Goal: Transaction & Acquisition: Download file/media

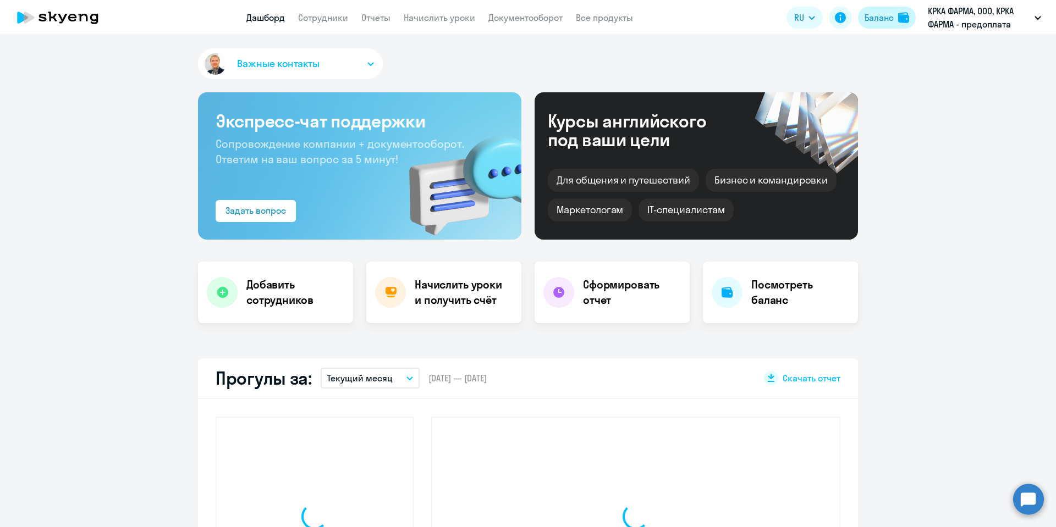
click at [866, 10] on button "Баланс" at bounding box center [887, 18] width 58 height 22
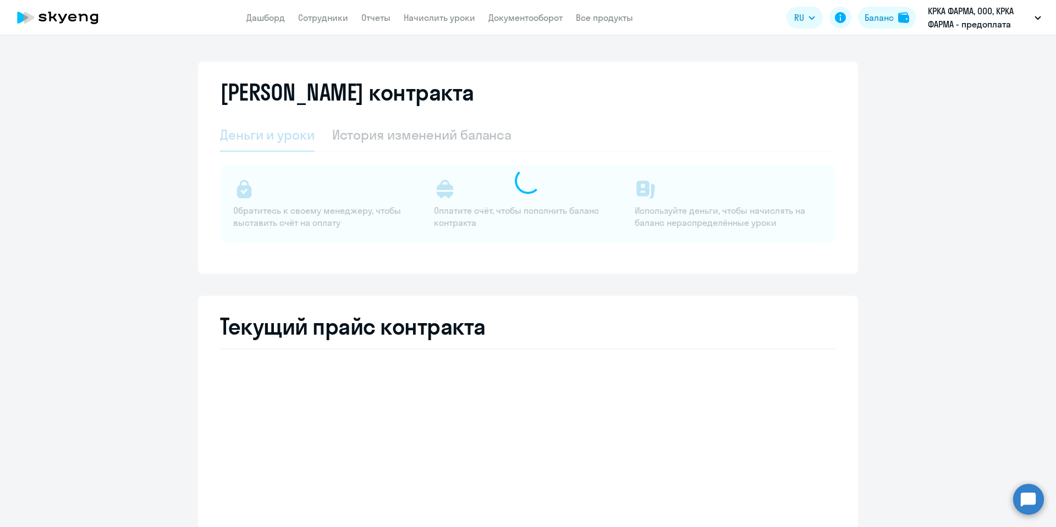
select select "english_adult_not_native_speaker"
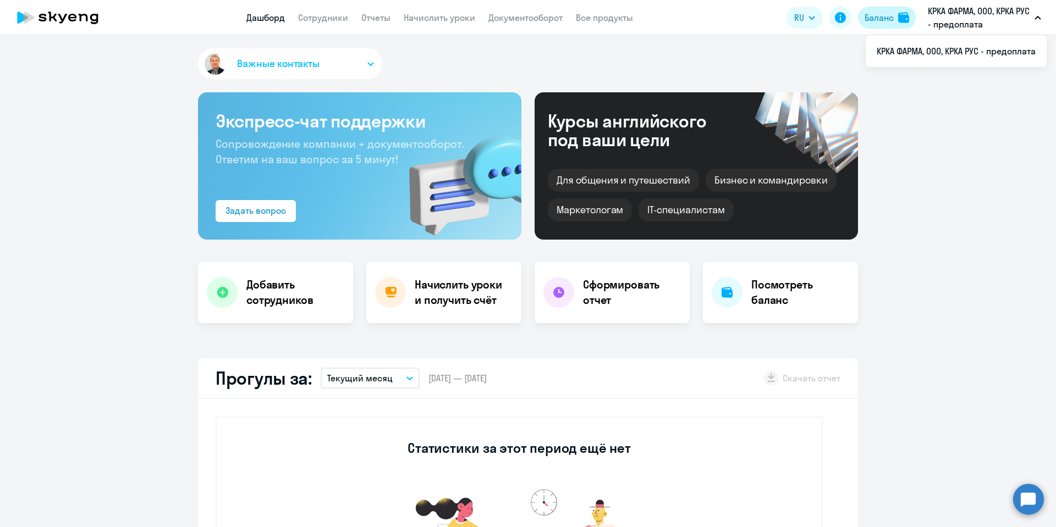
click at [895, 17] on button "Баланс" at bounding box center [887, 18] width 58 height 22
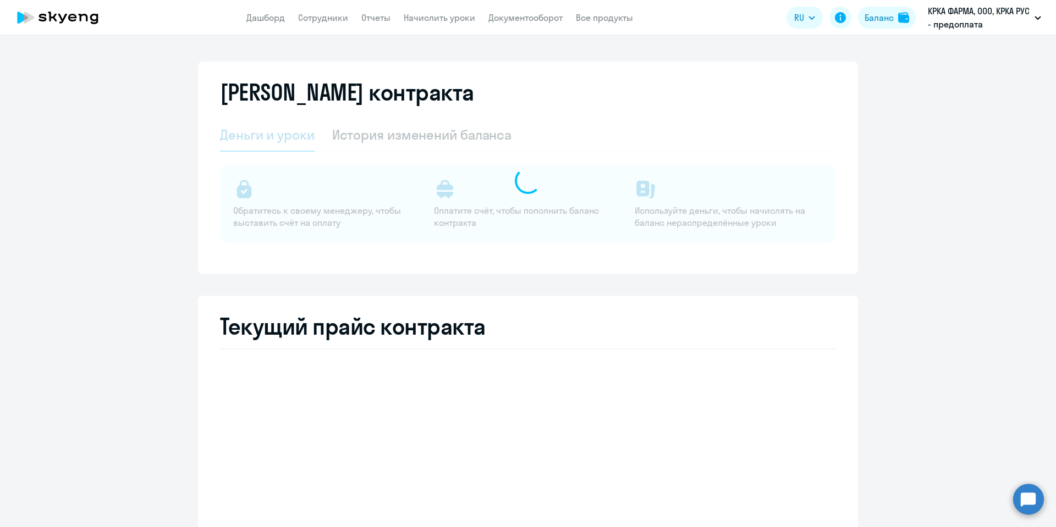
select select "english_adult_not_native_speaker"
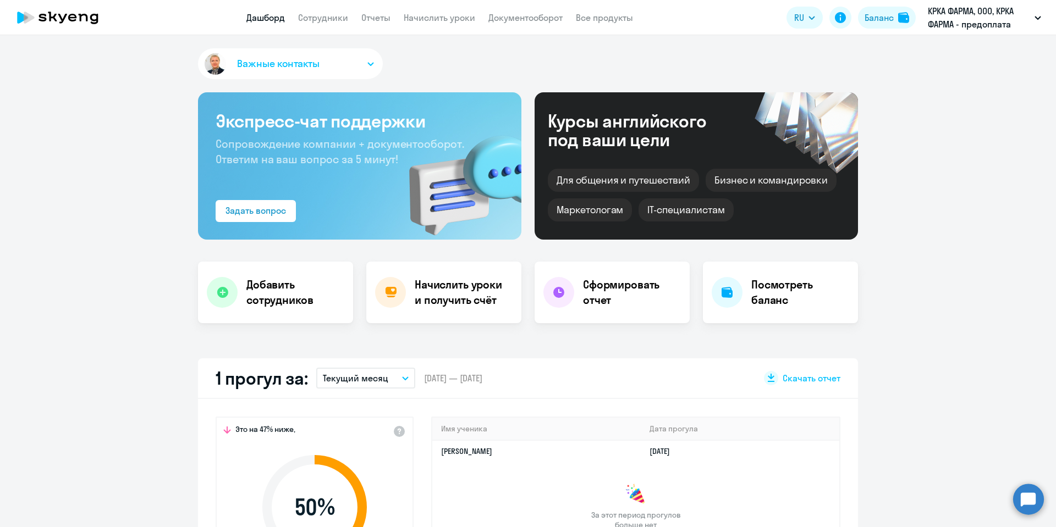
select select "30"
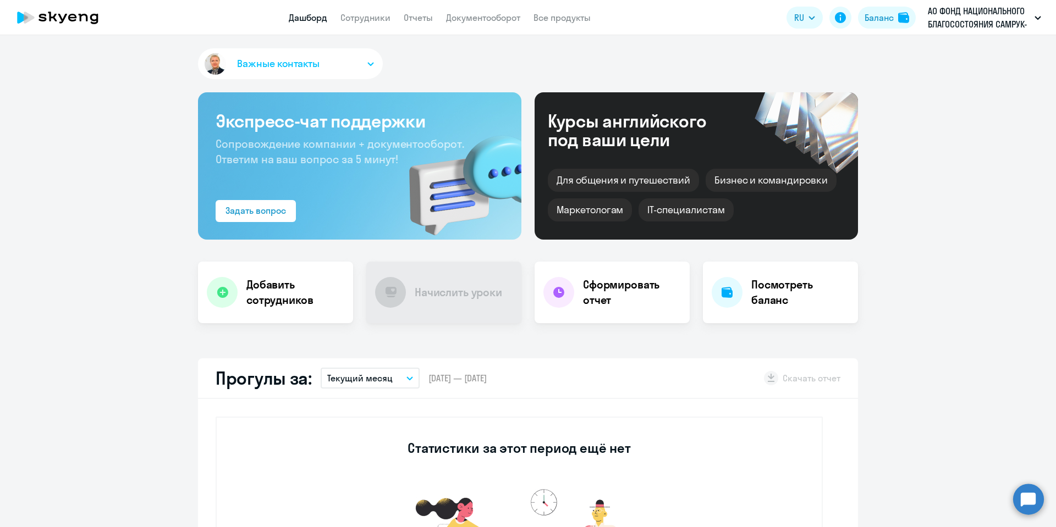
select select "30"
click at [372, 14] on link "Сотрудники" at bounding box center [365, 17] width 50 height 11
select select "30"
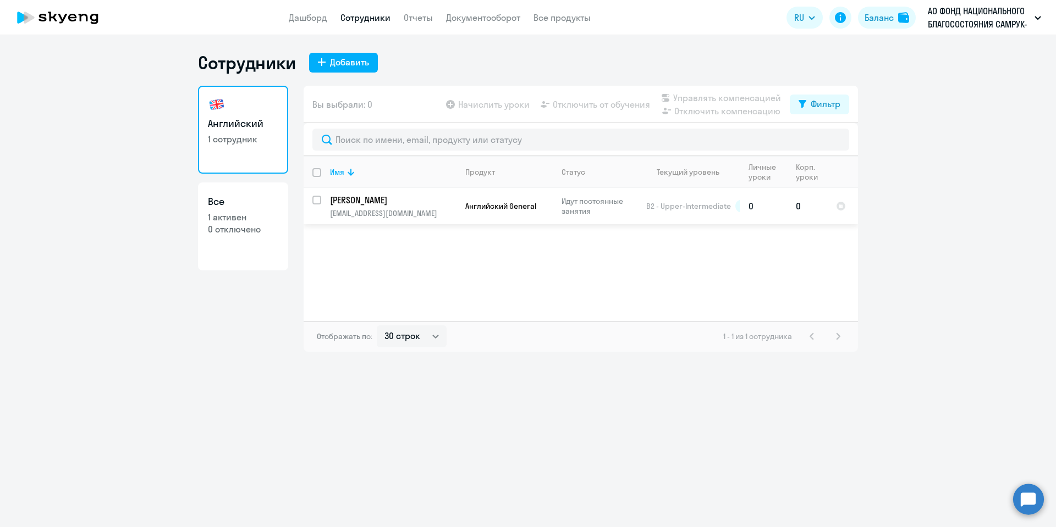
click at [316, 202] on input "select row 16432543" at bounding box center [323, 207] width 22 height 22
checkbox input "true"
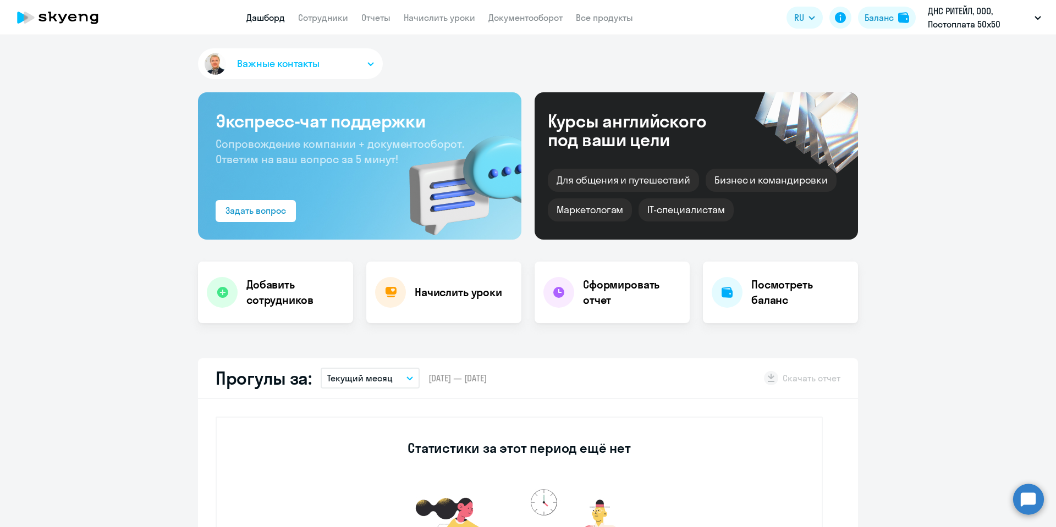
select select "30"
click at [374, 15] on link "Отчеты" at bounding box center [375, 17] width 29 height 11
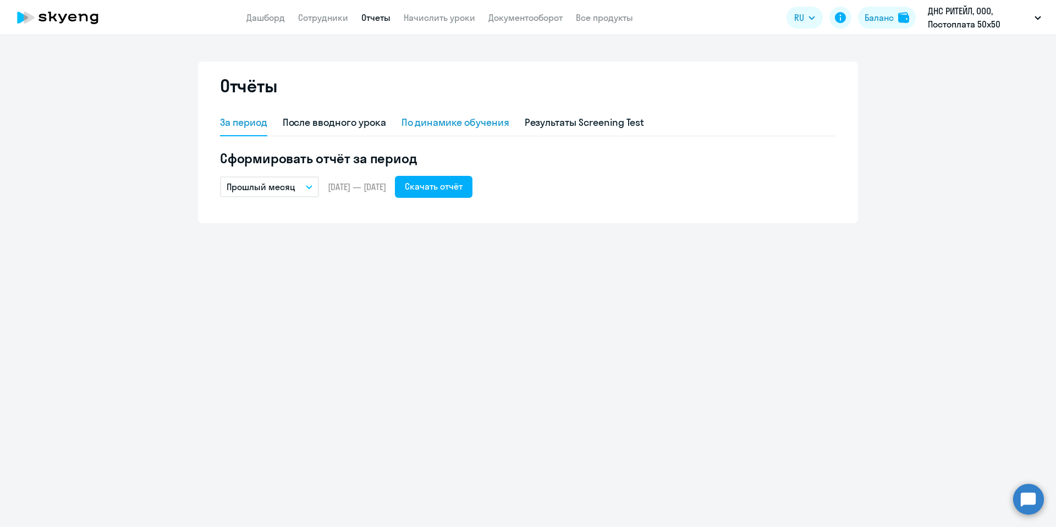
click at [461, 120] on div "По динамике обучения" at bounding box center [455, 122] width 108 height 14
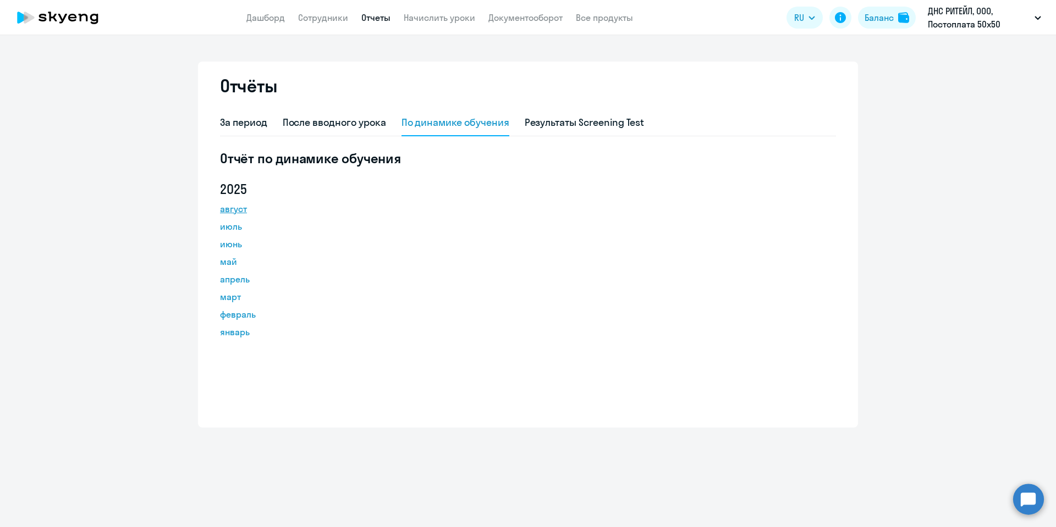
click at [237, 211] on link "август" at bounding box center [269, 208] width 99 height 13
click at [234, 207] on link "август" at bounding box center [269, 208] width 99 height 13
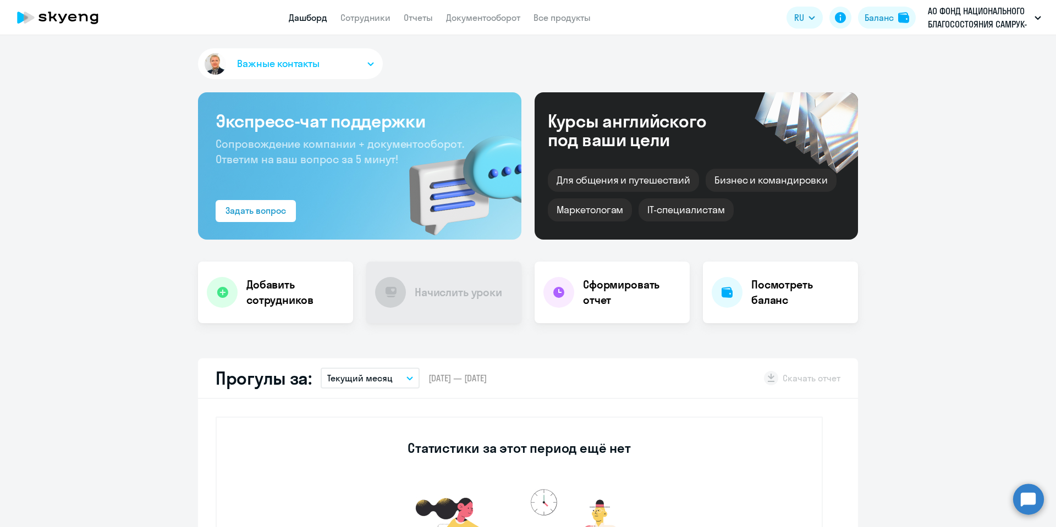
drag, startPoint x: 357, startPoint y: 23, endPoint x: 390, endPoint y: 31, distance: 33.6
click at [357, 21] on link "Сотрудники" at bounding box center [365, 17] width 50 height 11
select select "30"
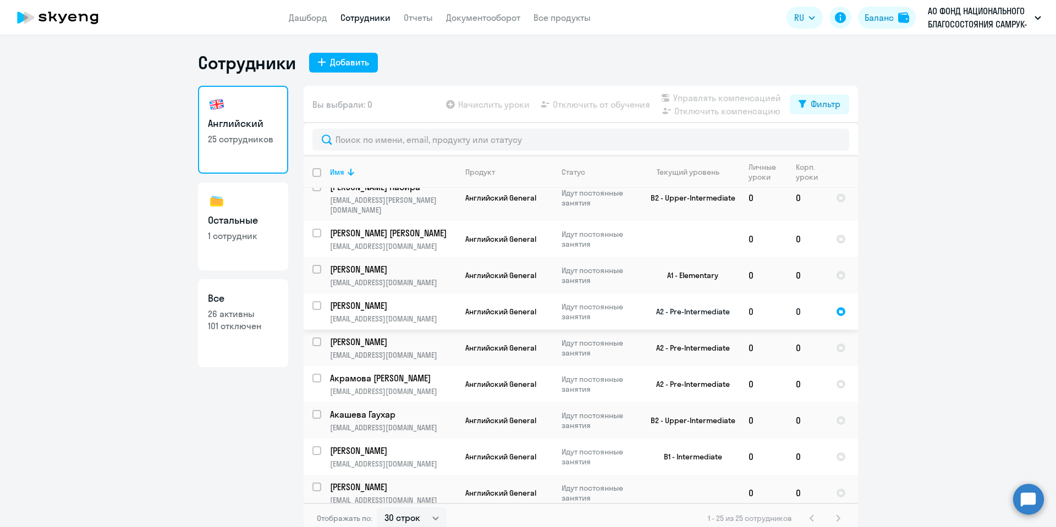
scroll to position [592, 0]
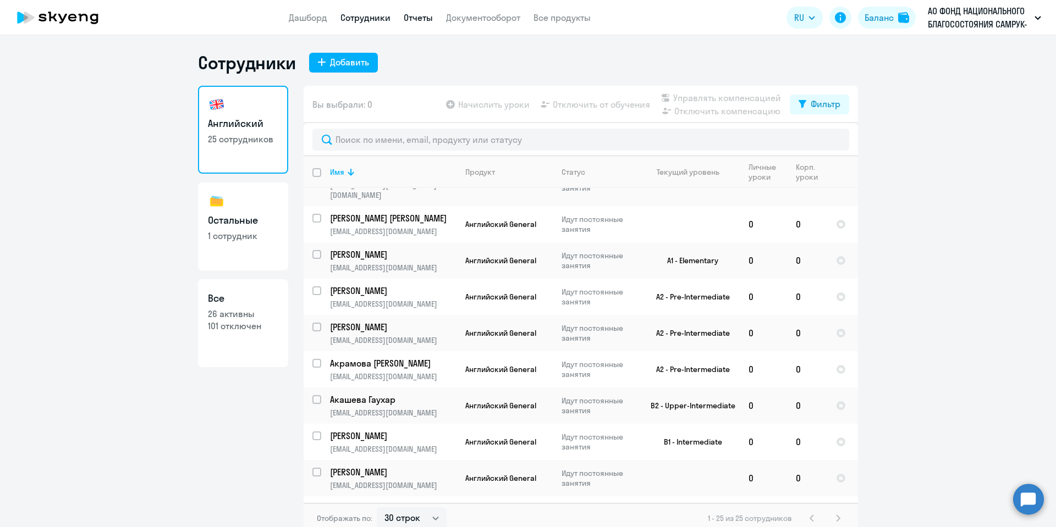
click at [422, 20] on link "Отчеты" at bounding box center [418, 17] width 29 height 11
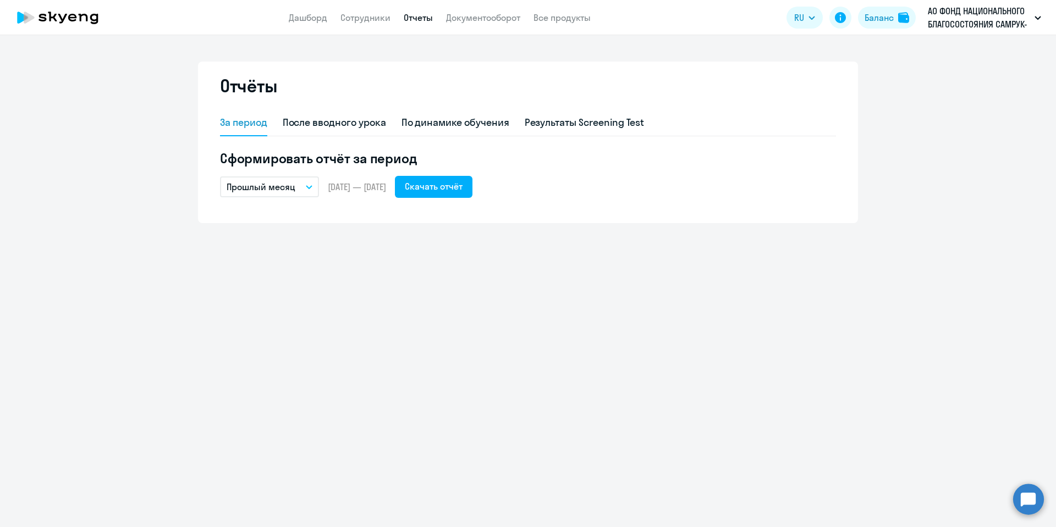
click at [307, 188] on icon "button" at bounding box center [309, 187] width 7 height 4
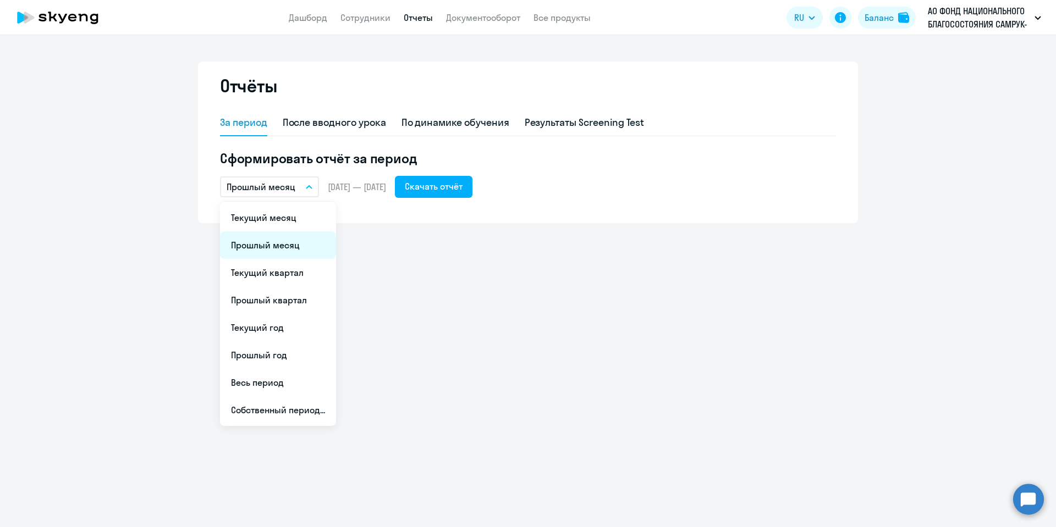
click at [306, 237] on li "Прошлый месяц" at bounding box center [278, 245] width 116 height 27
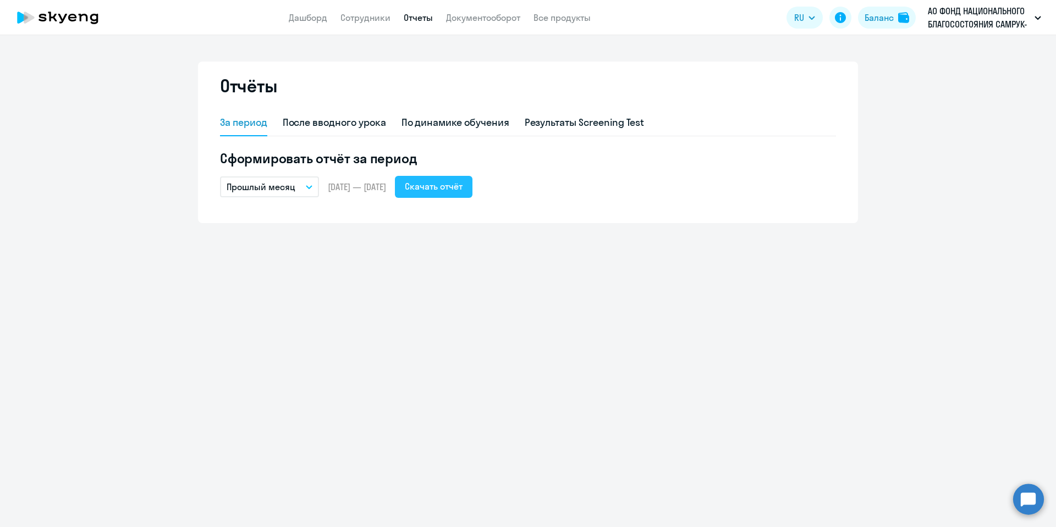
click at [461, 189] on div "Скачать отчёт" at bounding box center [434, 186] width 58 height 13
click at [313, 185] on button "Прошлый месяц" at bounding box center [269, 187] width 99 height 21
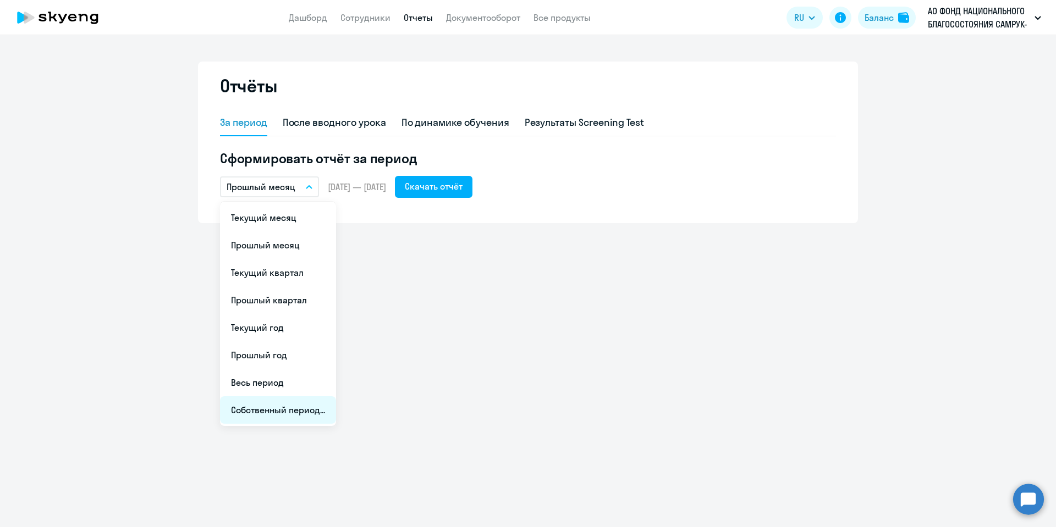
click at [311, 410] on li "Собственный период..." at bounding box center [278, 409] width 116 height 27
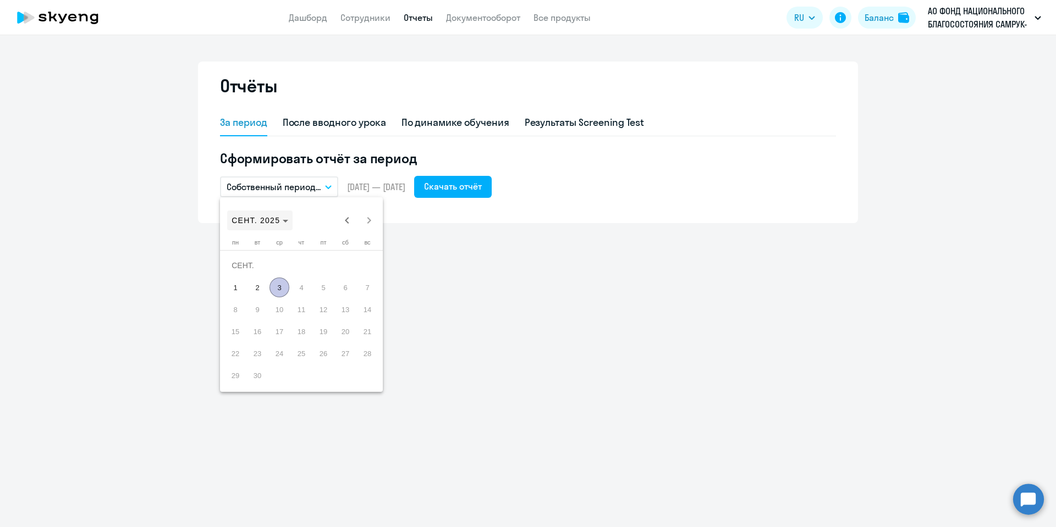
click at [282, 218] on span "СЕНТ. 2025" at bounding box center [260, 220] width 57 height 9
click at [357, 366] on span "2025" at bounding box center [359, 365] width 35 height 20
click at [312, 296] on span "ИЮЛЬ" at bounding box center [321, 299] width 35 height 20
click at [312, 297] on button "3" at bounding box center [301, 288] width 22 height 22
click at [258, 281] on span "1" at bounding box center [257, 288] width 20 height 20
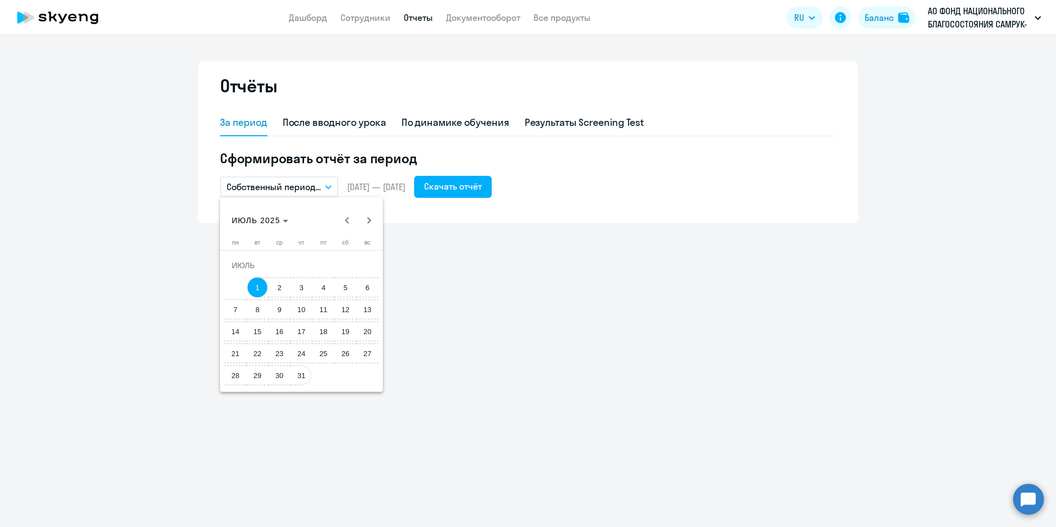
click at [301, 378] on span "31" at bounding box center [301, 376] width 20 height 20
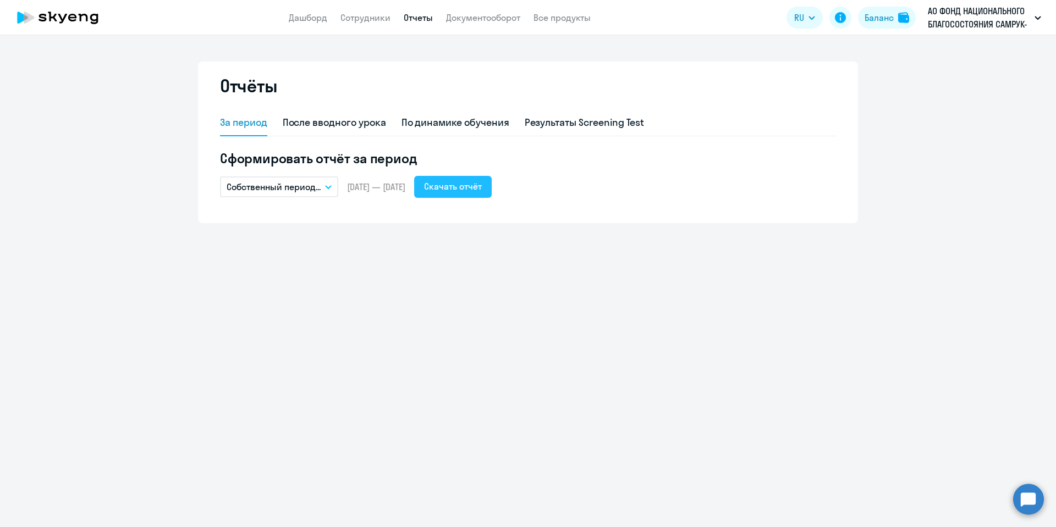
click at [482, 185] on div "Скачать отчёт" at bounding box center [453, 186] width 58 height 13
click at [332, 185] on icon "button" at bounding box center [328, 187] width 7 height 4
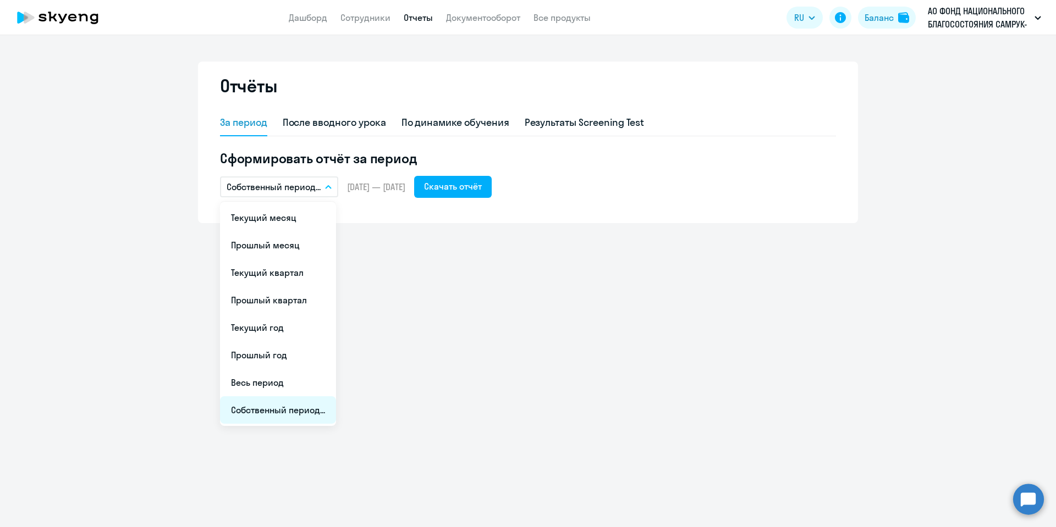
click at [306, 408] on li "Собственный период..." at bounding box center [278, 409] width 116 height 27
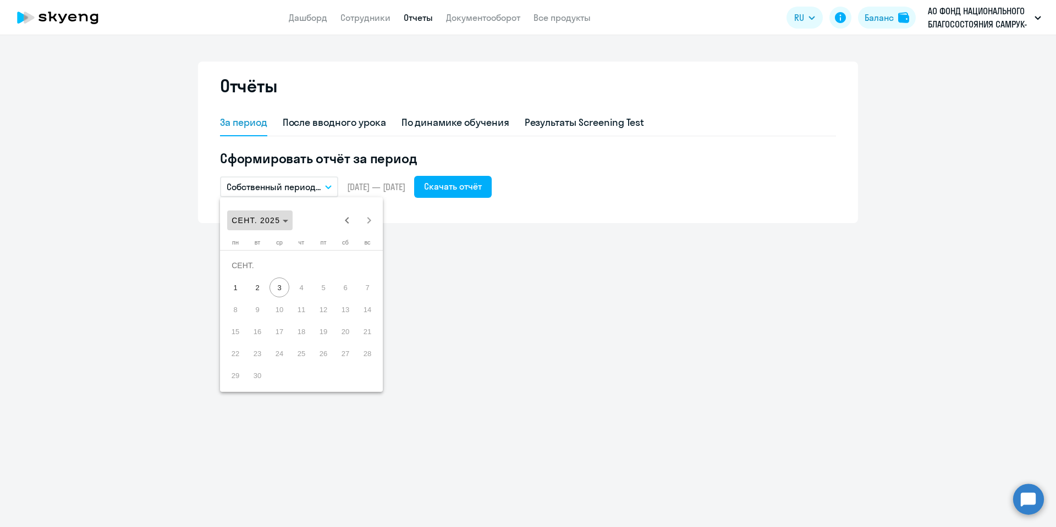
click at [269, 221] on span "СЕНТ. 2025" at bounding box center [256, 220] width 48 height 9
click at [366, 359] on span "2025" at bounding box center [359, 365] width 35 height 20
click at [294, 296] on span "ИЮНЬ" at bounding box center [282, 299] width 35 height 20
click at [361, 263] on span "1" at bounding box center [367, 266] width 20 height 20
click at [244, 376] on span "30" at bounding box center [235, 376] width 20 height 20
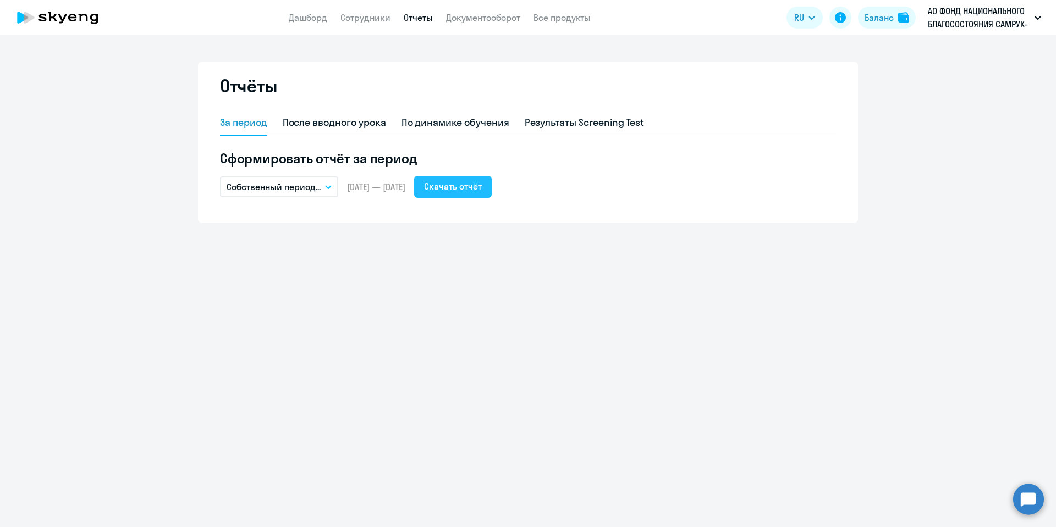
click at [482, 180] on div "Скачать отчёт" at bounding box center [453, 186] width 58 height 13
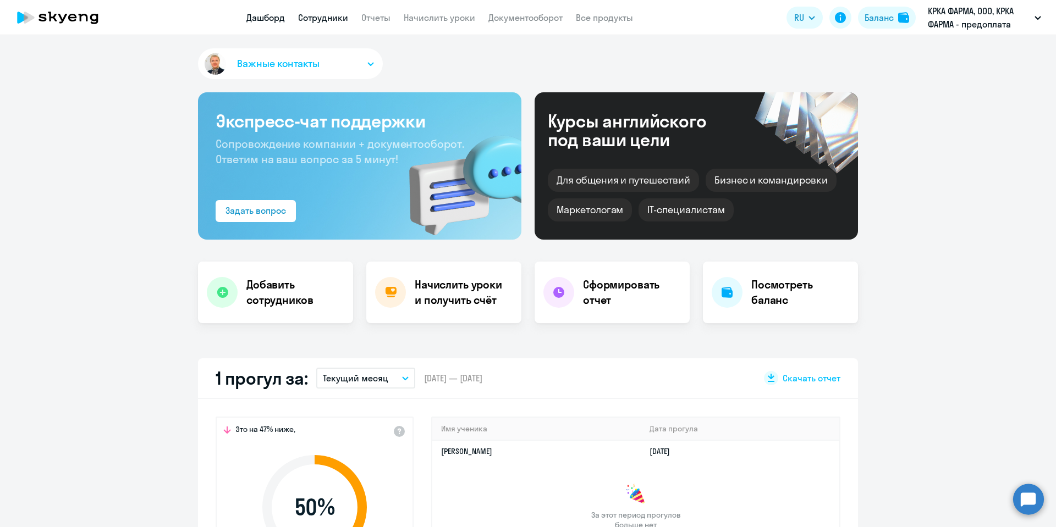
click at [323, 20] on link "Сотрудники" at bounding box center [323, 17] width 50 height 11
select select "30"
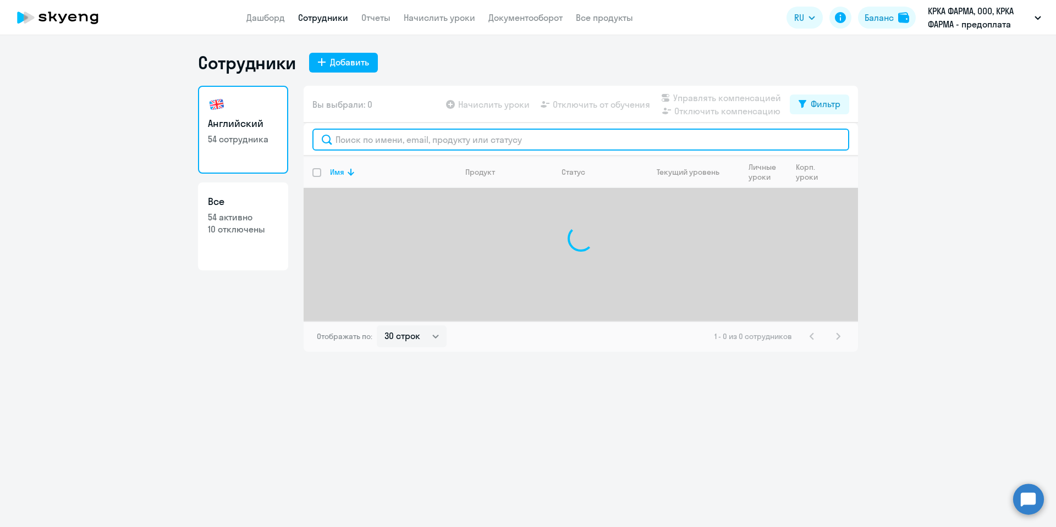
click at [349, 136] on input "text" at bounding box center [580, 140] width 537 height 22
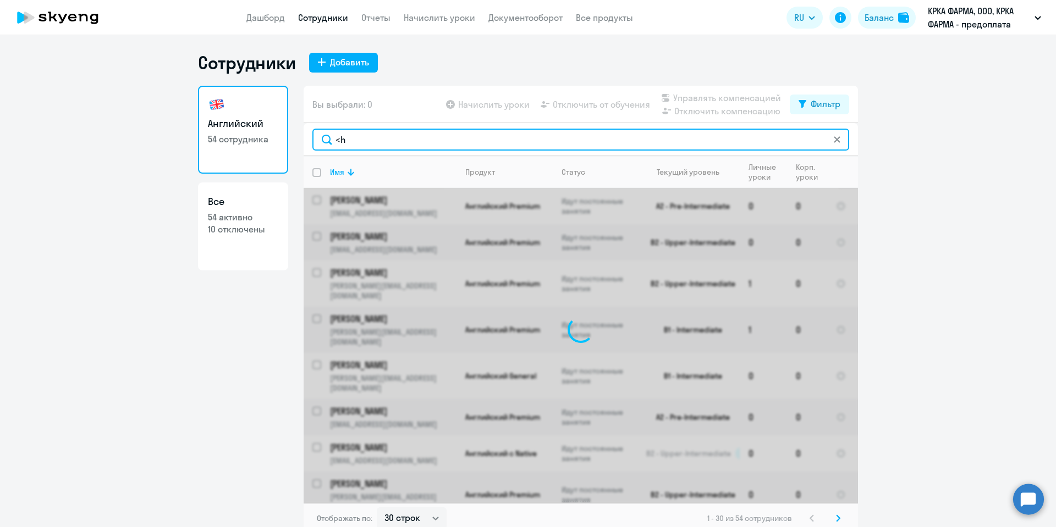
type input "<"
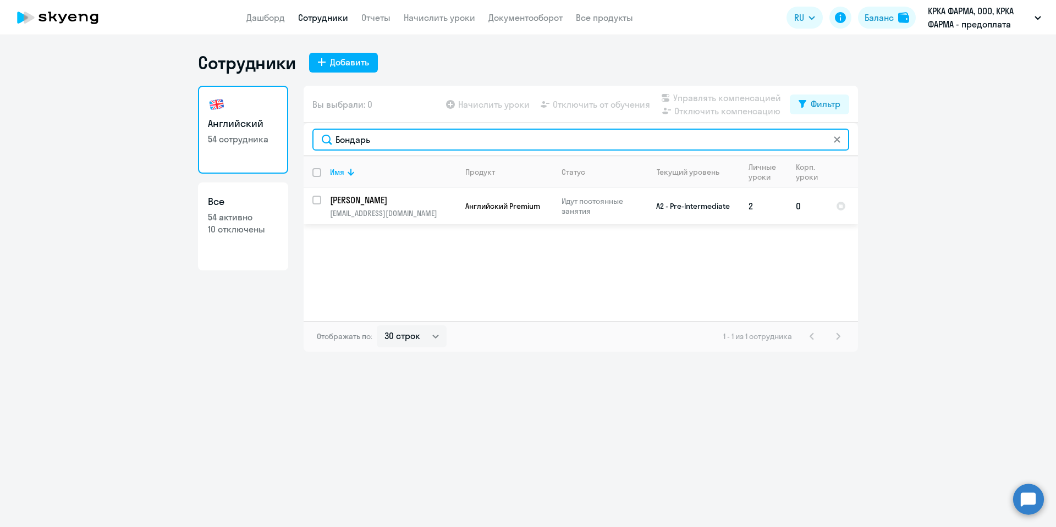
type input "Бондарь"
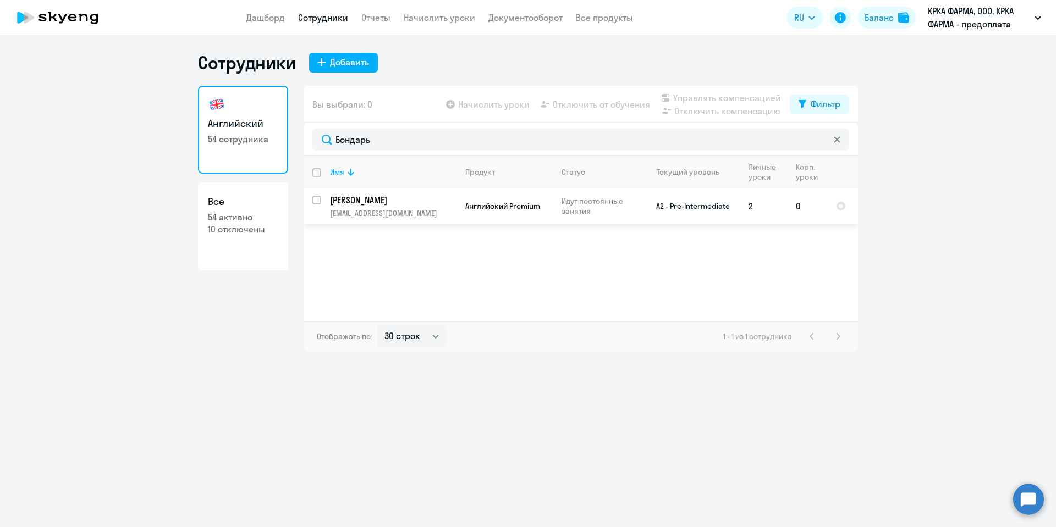
click at [389, 202] on p "[PERSON_NAME]" at bounding box center [392, 200] width 124 height 12
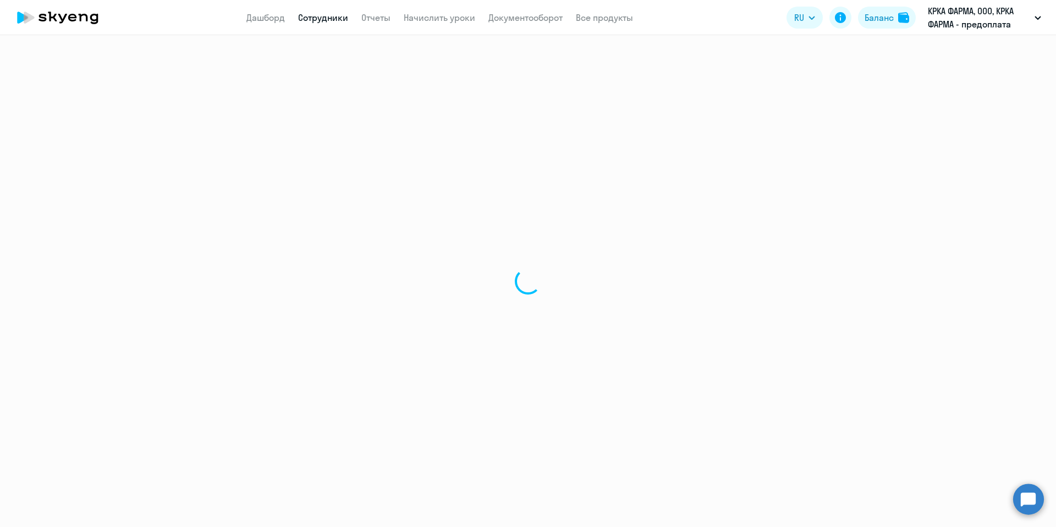
select select "english"
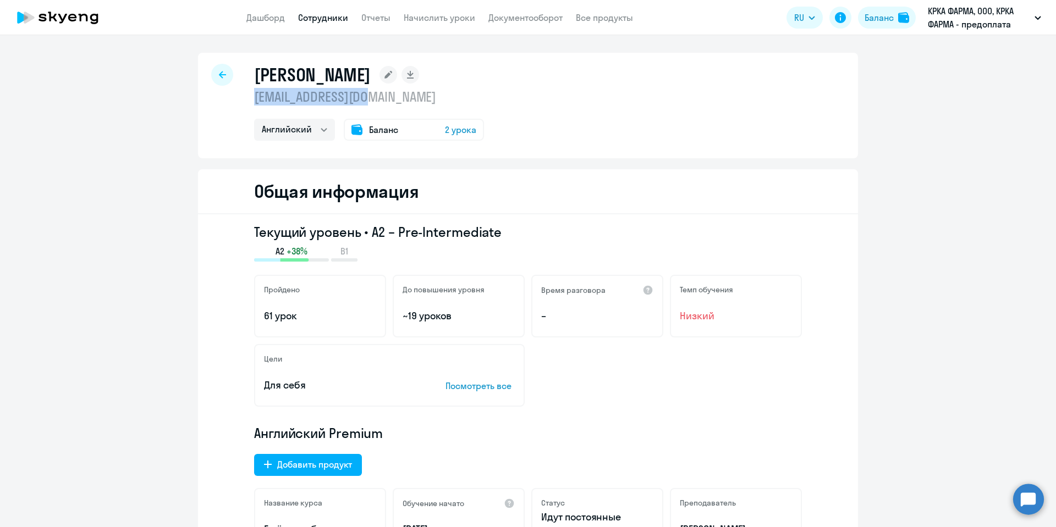
drag, startPoint x: 390, startPoint y: 98, endPoint x: 239, endPoint y: 100, distance: 151.2
click at [239, 100] on div "[PERSON_NAME] [EMAIL_ADDRESS][DOMAIN_NAME] Английский Баланс 2 урока" at bounding box center [528, 106] width 660 height 106
copy p "[EMAIL_ADDRESS][DOMAIN_NAME]"
